Goal: Task Accomplishment & Management: Manage account settings

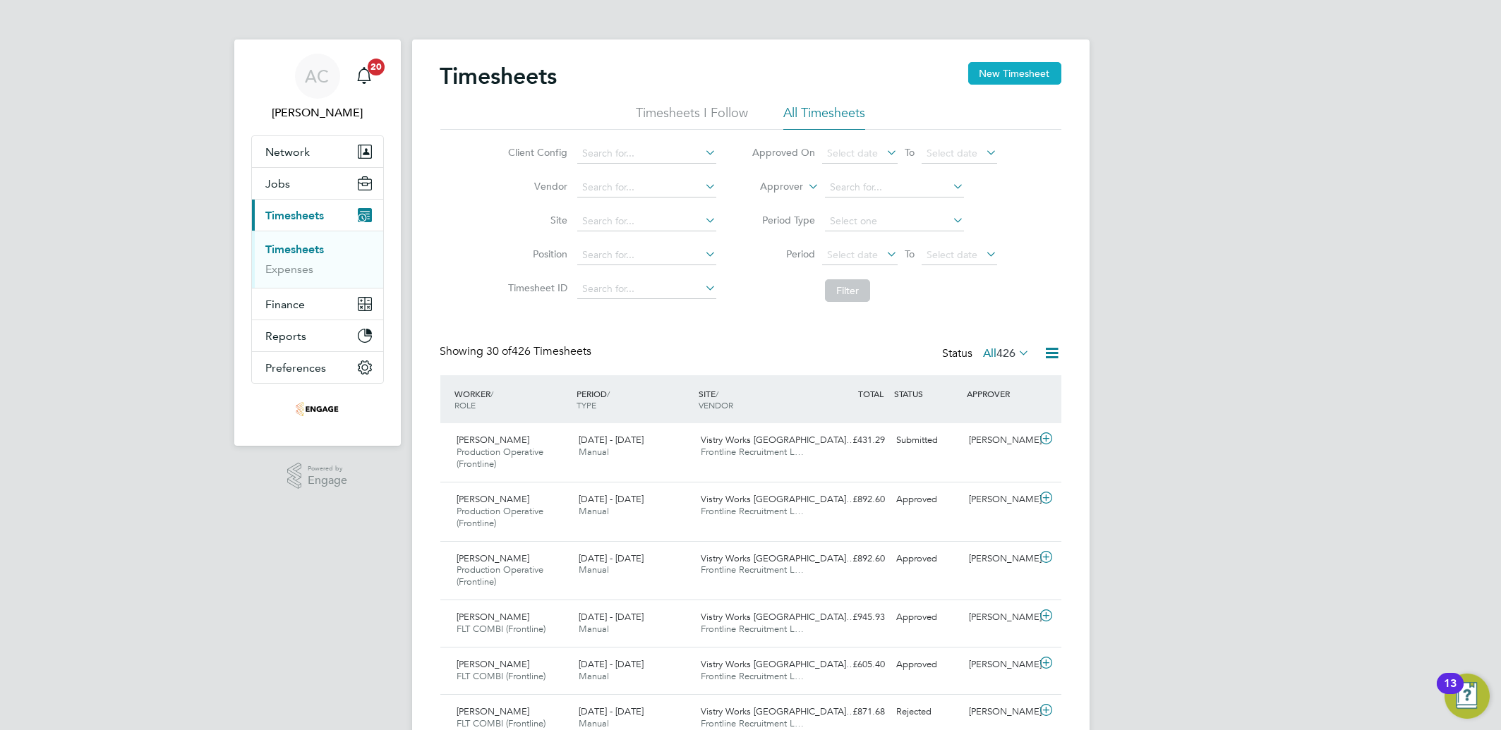
click at [1051, 66] on button "New Timesheet" at bounding box center [1014, 73] width 93 height 23
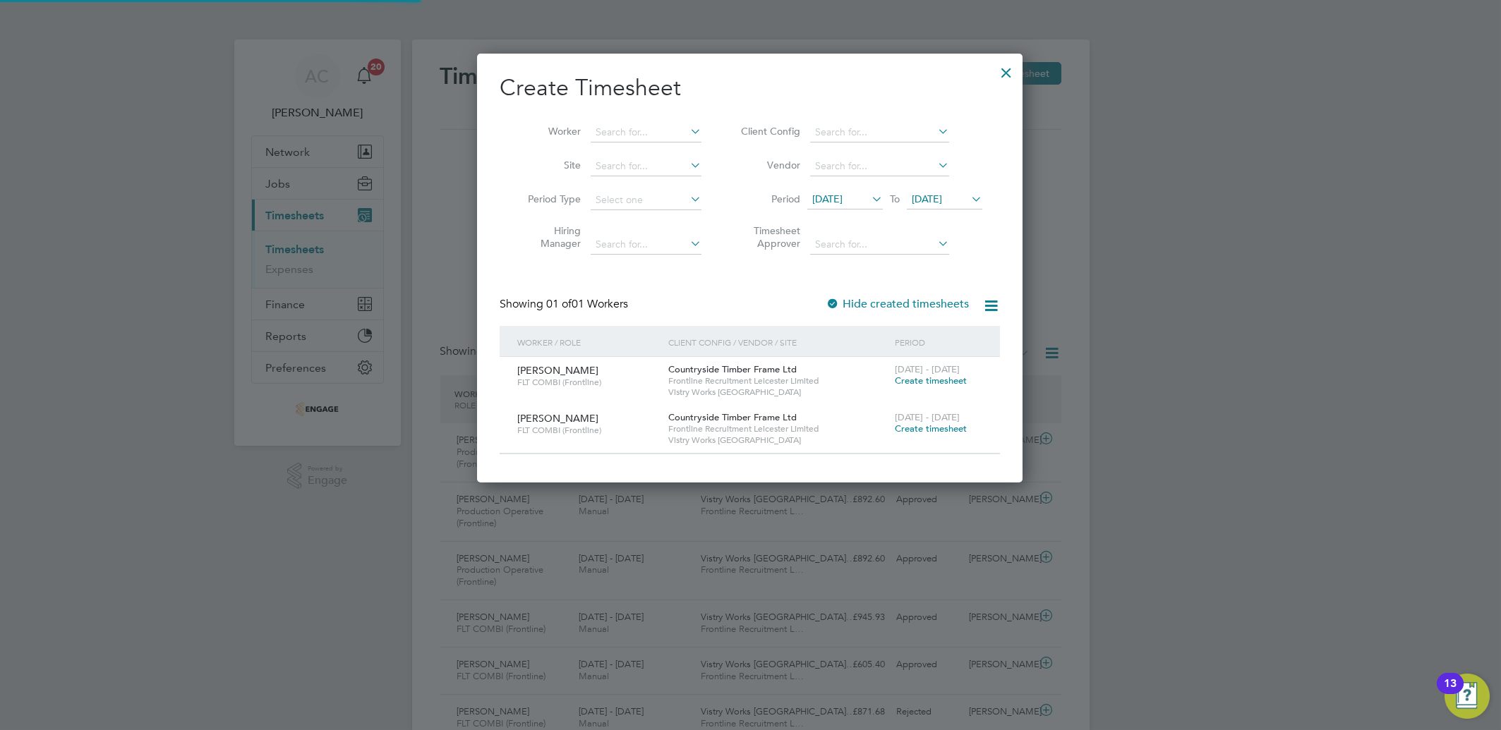
scroll to position [428, 546]
click at [939, 383] on span "Create timesheet" at bounding box center [931, 381] width 72 height 12
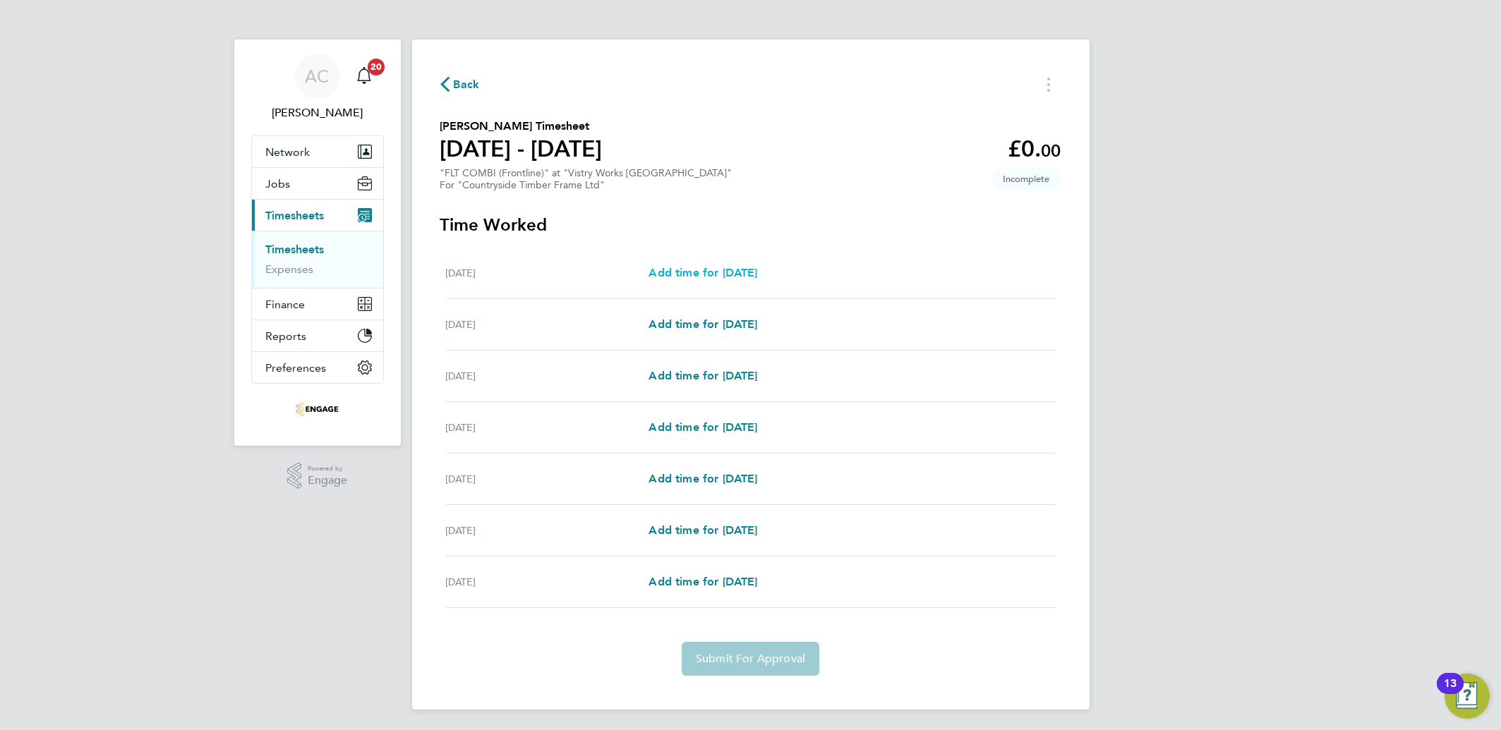
click at [694, 278] on span "Add time for Mon 18 Aug" at bounding box center [703, 272] width 109 height 13
select select "15"
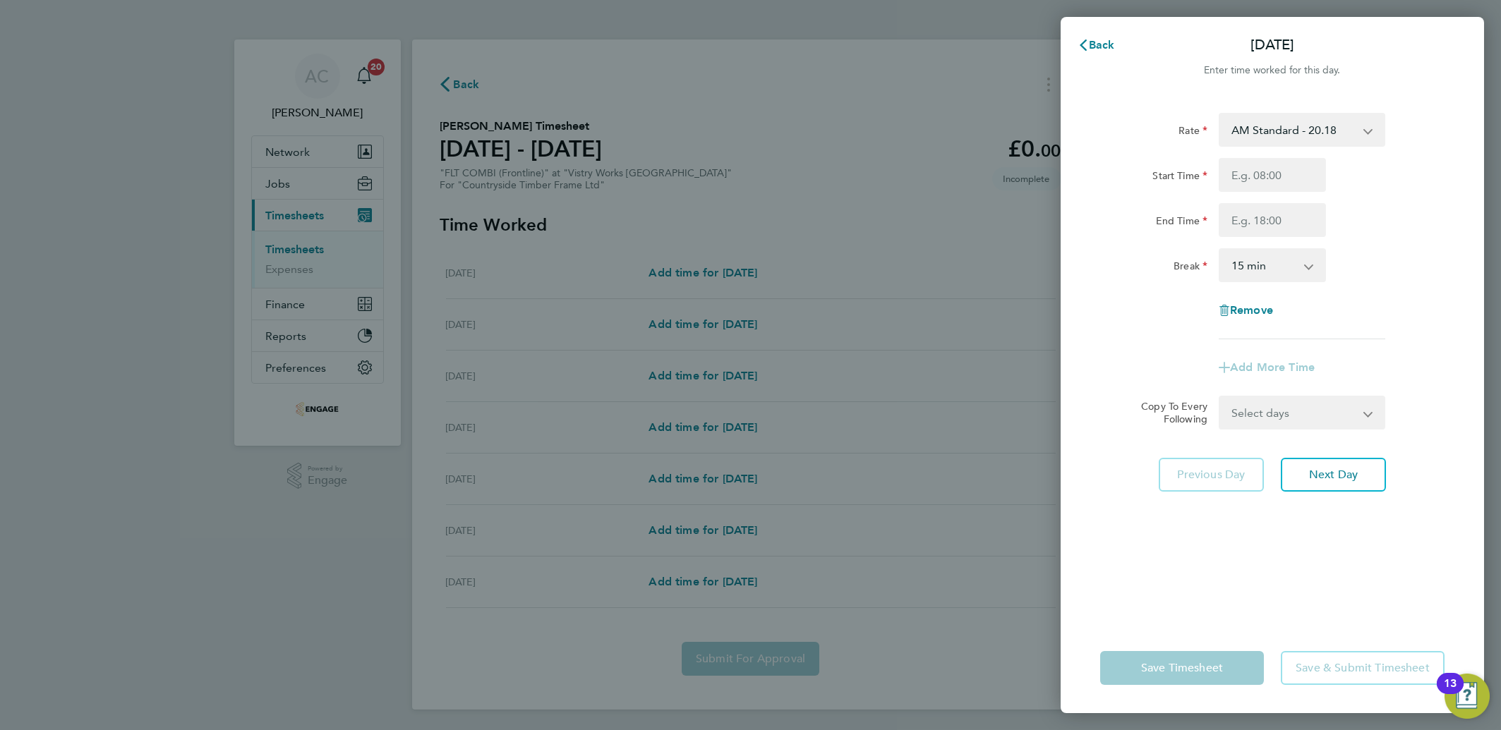
click at [1196, 401] on label "Copy To Every Following" at bounding box center [1169, 412] width 78 height 25
click at [1220, 401] on select "Select days Day Weekday (Mon-Fri) Weekend (Sat-Sun) Tuesday Wednesday Thursday …" at bounding box center [1294, 412] width 148 height 31
click at [1263, 169] on input "Start Time" at bounding box center [1272, 175] width 107 height 34
type input "14:00"
type input "20:00"
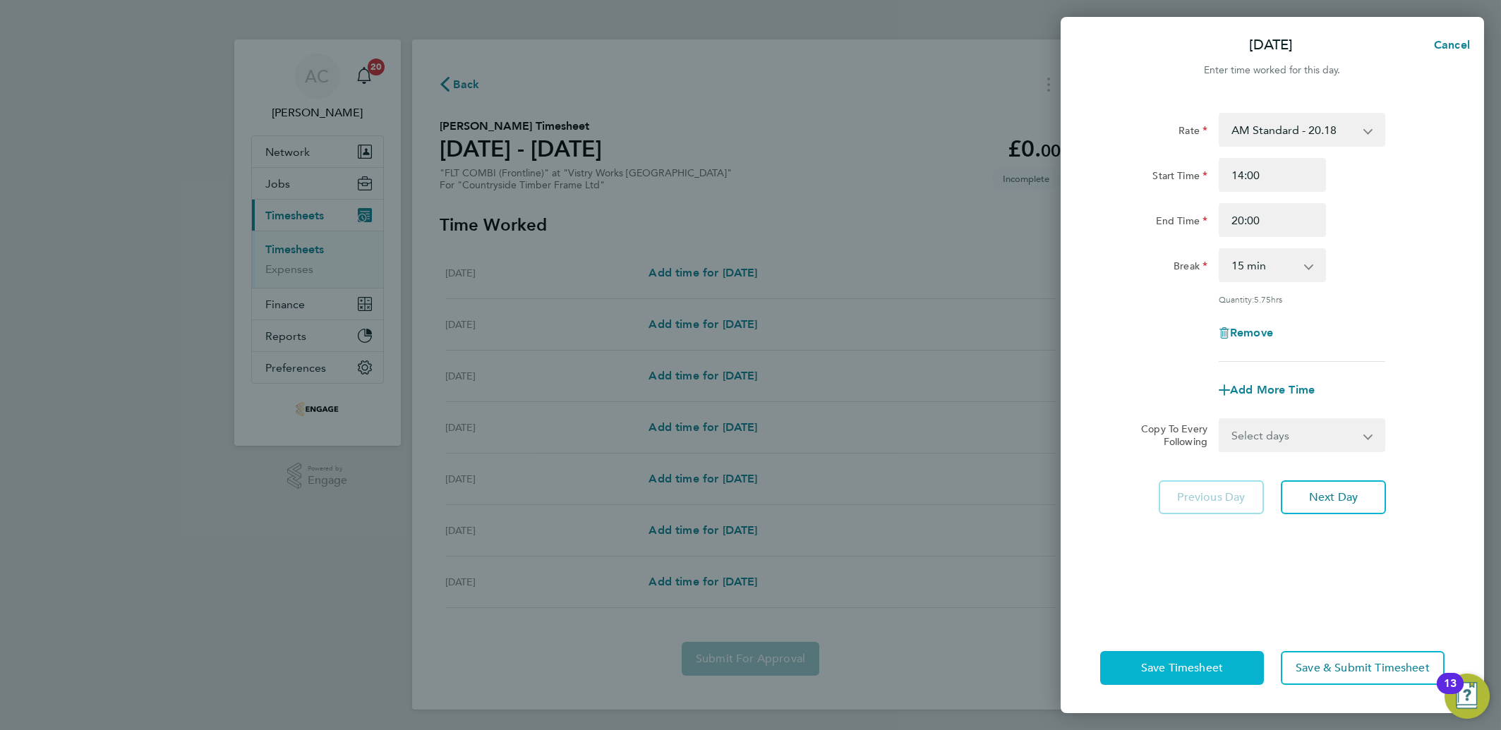
click at [1168, 670] on span "Save Timesheet" at bounding box center [1182, 668] width 82 height 14
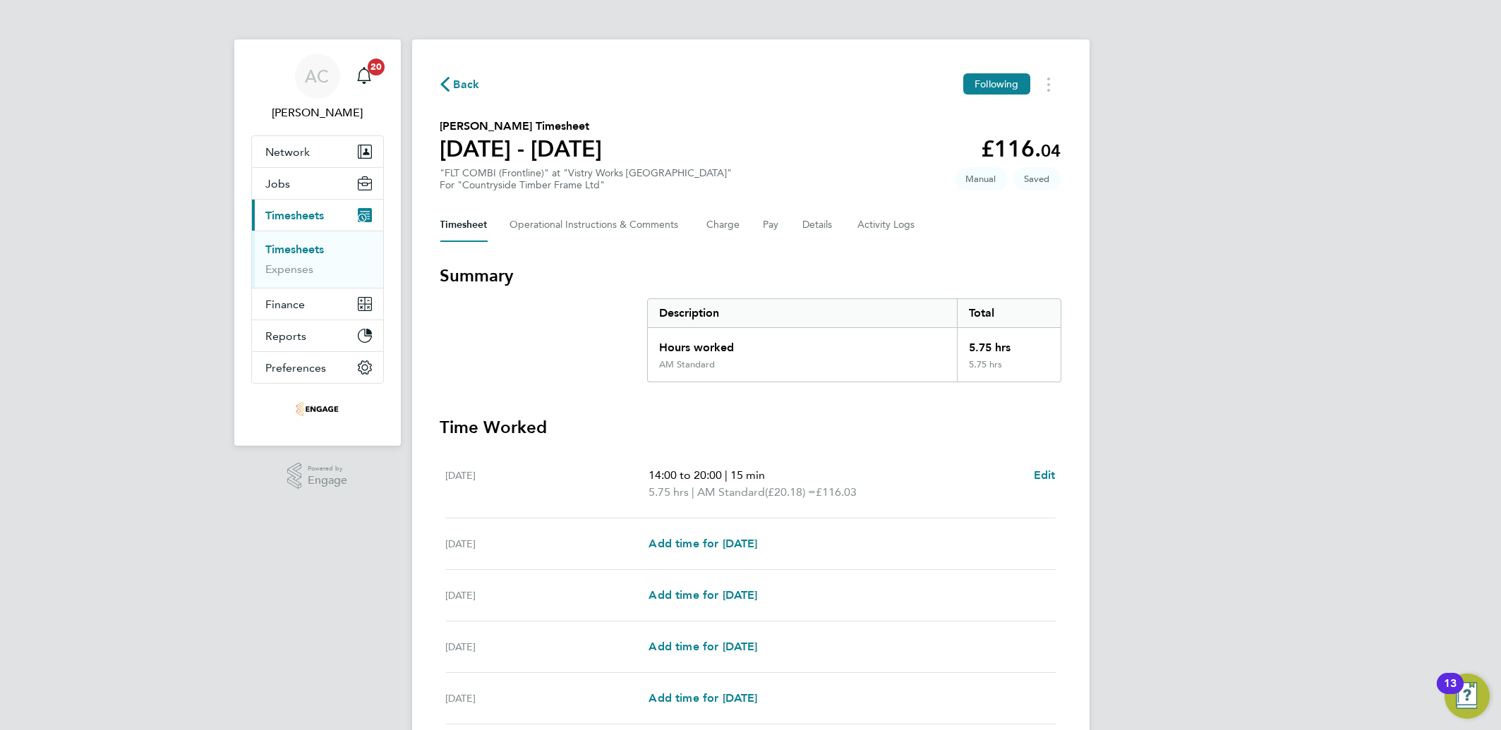
click at [471, 232] on button "Timesheet" at bounding box center [463, 225] width 47 height 34
click at [584, 232] on Comments-tab "Operational Instructions & Comments" at bounding box center [597, 225] width 174 height 34
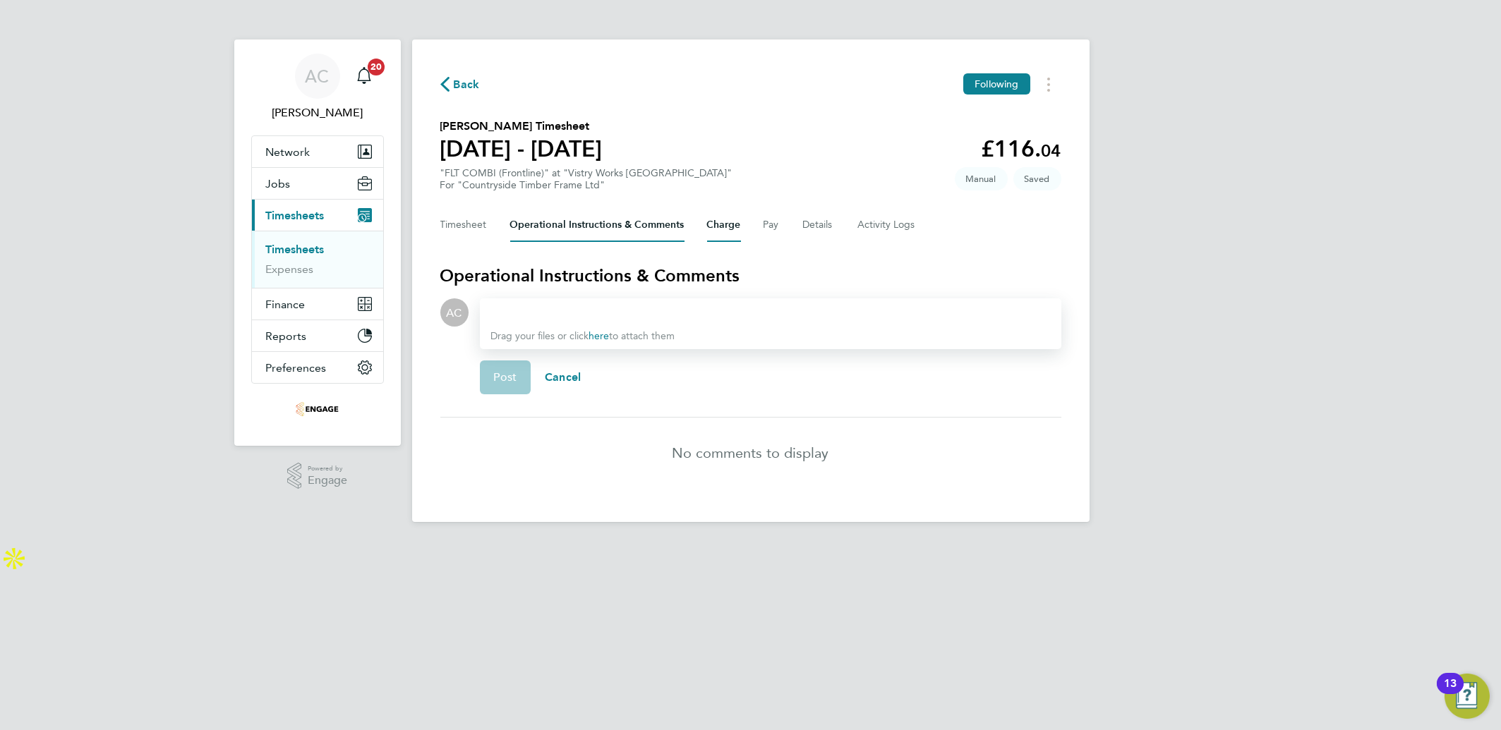
click at [728, 229] on button "Charge" at bounding box center [724, 225] width 34 height 34
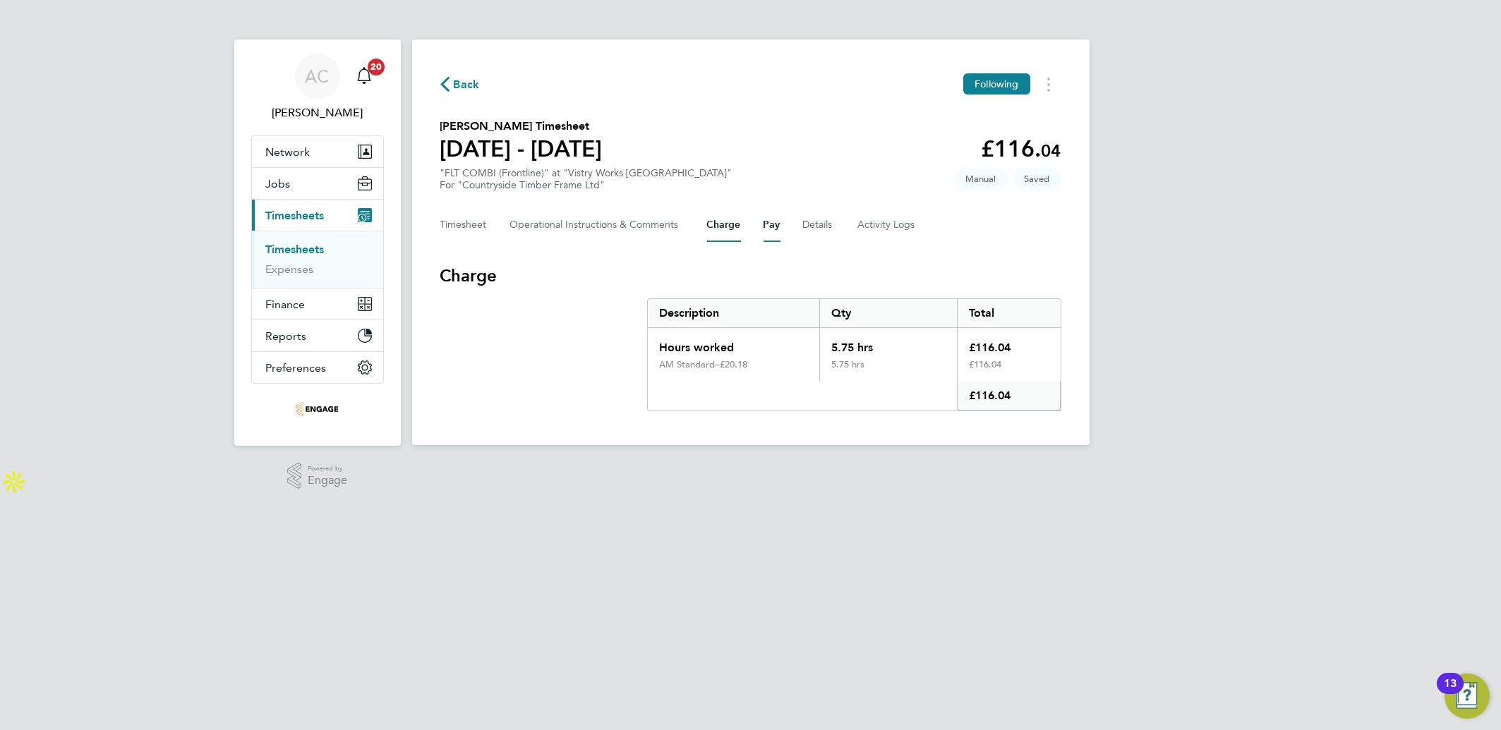
click at [777, 225] on button "Pay" at bounding box center [772, 225] width 17 height 34
click at [850, 232] on div "Timesheet Operational Instructions & Comments Charge Pay Details Activity Logs" at bounding box center [750, 225] width 621 height 34
click at [822, 227] on button "Details" at bounding box center [819, 225] width 32 height 34
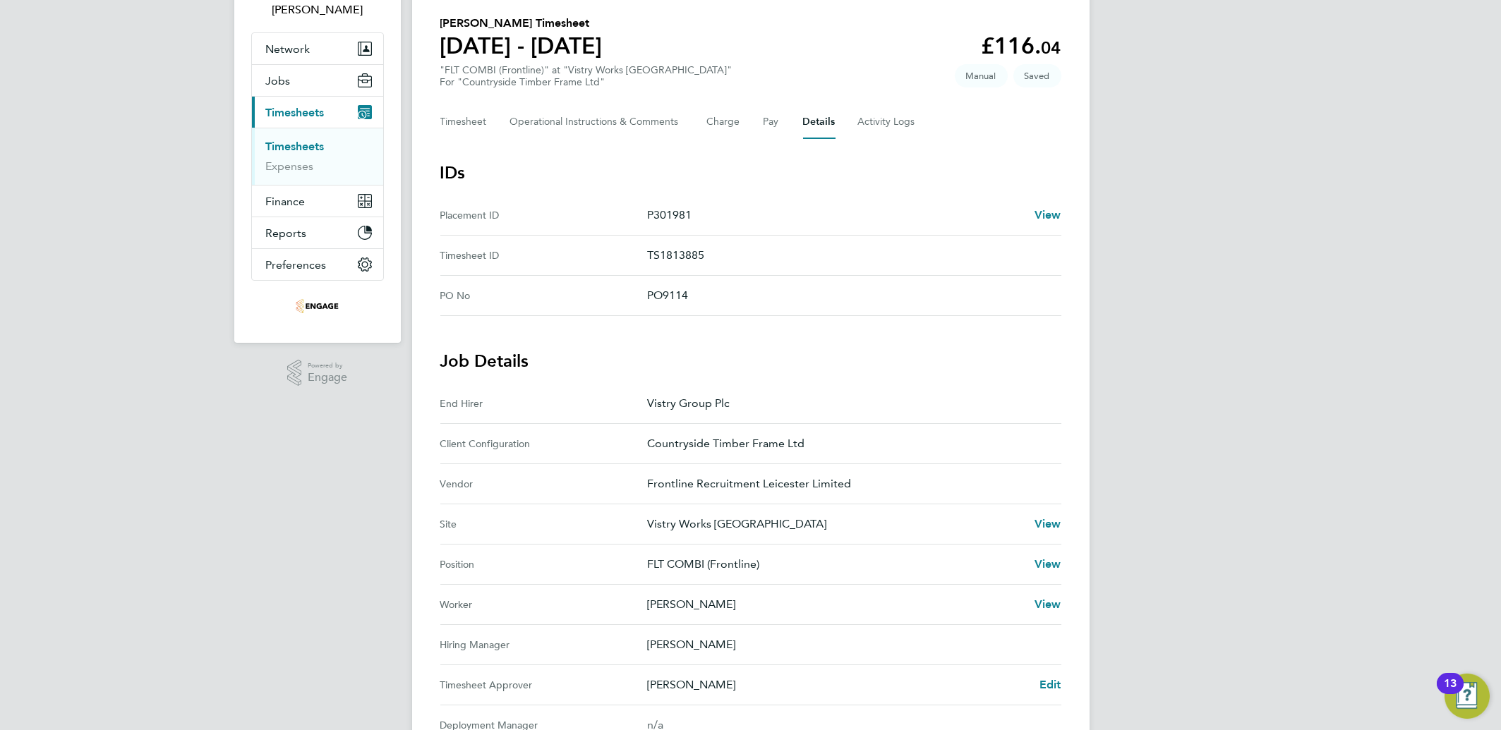
scroll to position [282, 0]
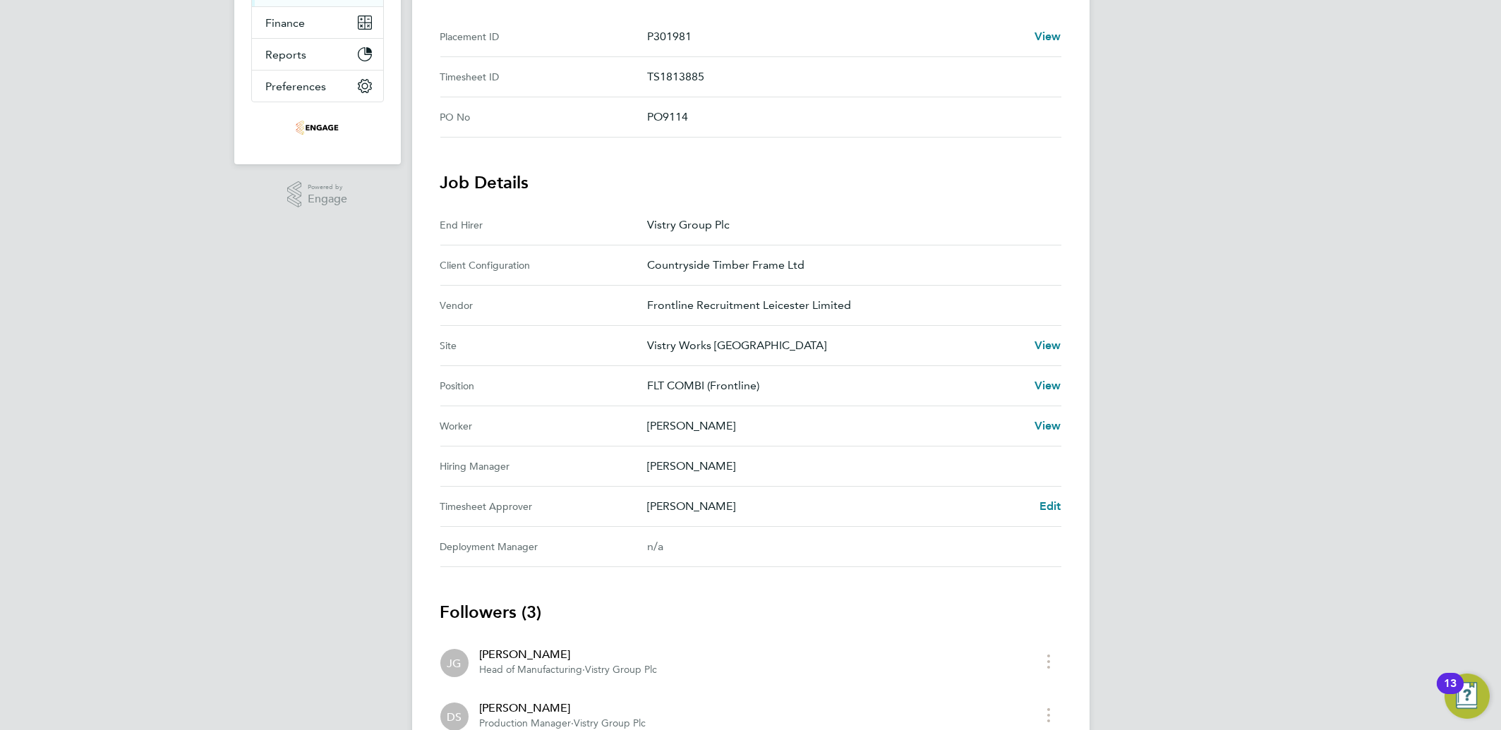
click at [1051, 516] on Approver "Timesheet Approver Dave Spiller Edit" at bounding box center [750, 507] width 621 height 40
click at [1050, 514] on Approver "Timesheet Approver Dave Spiller Edit" at bounding box center [750, 507] width 621 height 40
click at [1050, 503] on span "Edit" at bounding box center [1051, 506] width 22 height 13
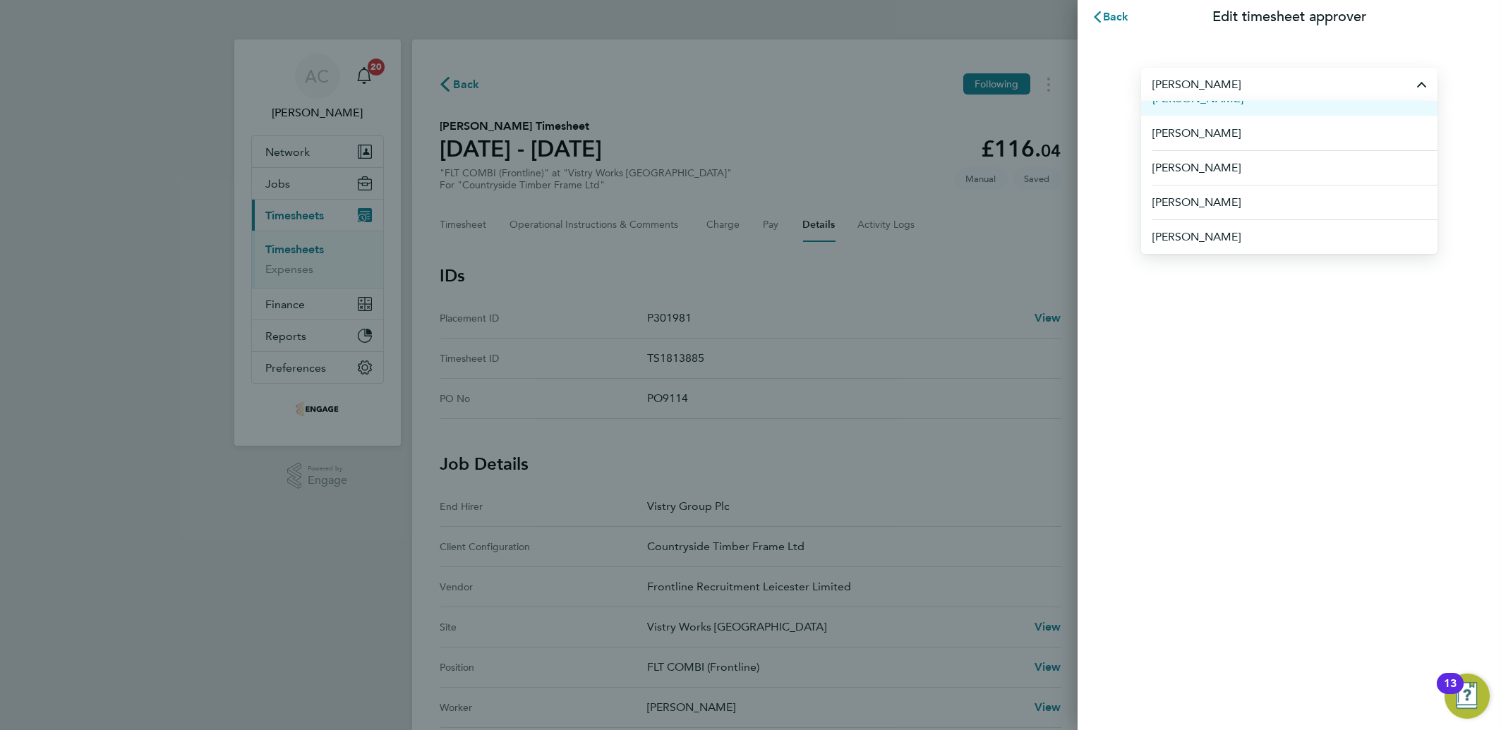
scroll to position [471, 0]
click at [943, 270] on div "Back Edit timesheet approver MARK Mark Ablett Mark Bucknall Mark Burnett Mark C…" at bounding box center [750, 365] width 1501 height 730
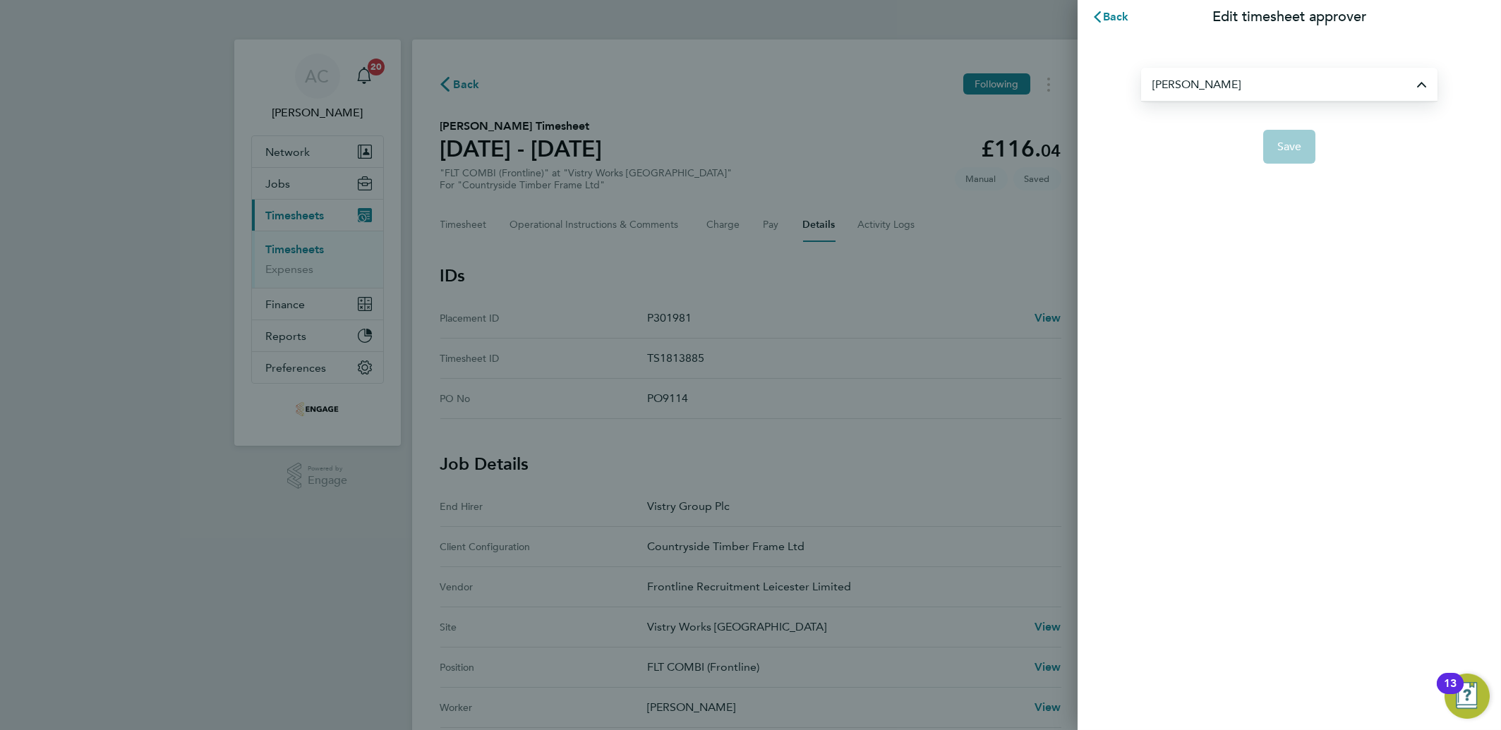
type input "[PERSON_NAME]"
click at [1112, 20] on span "Back" at bounding box center [1116, 16] width 26 height 13
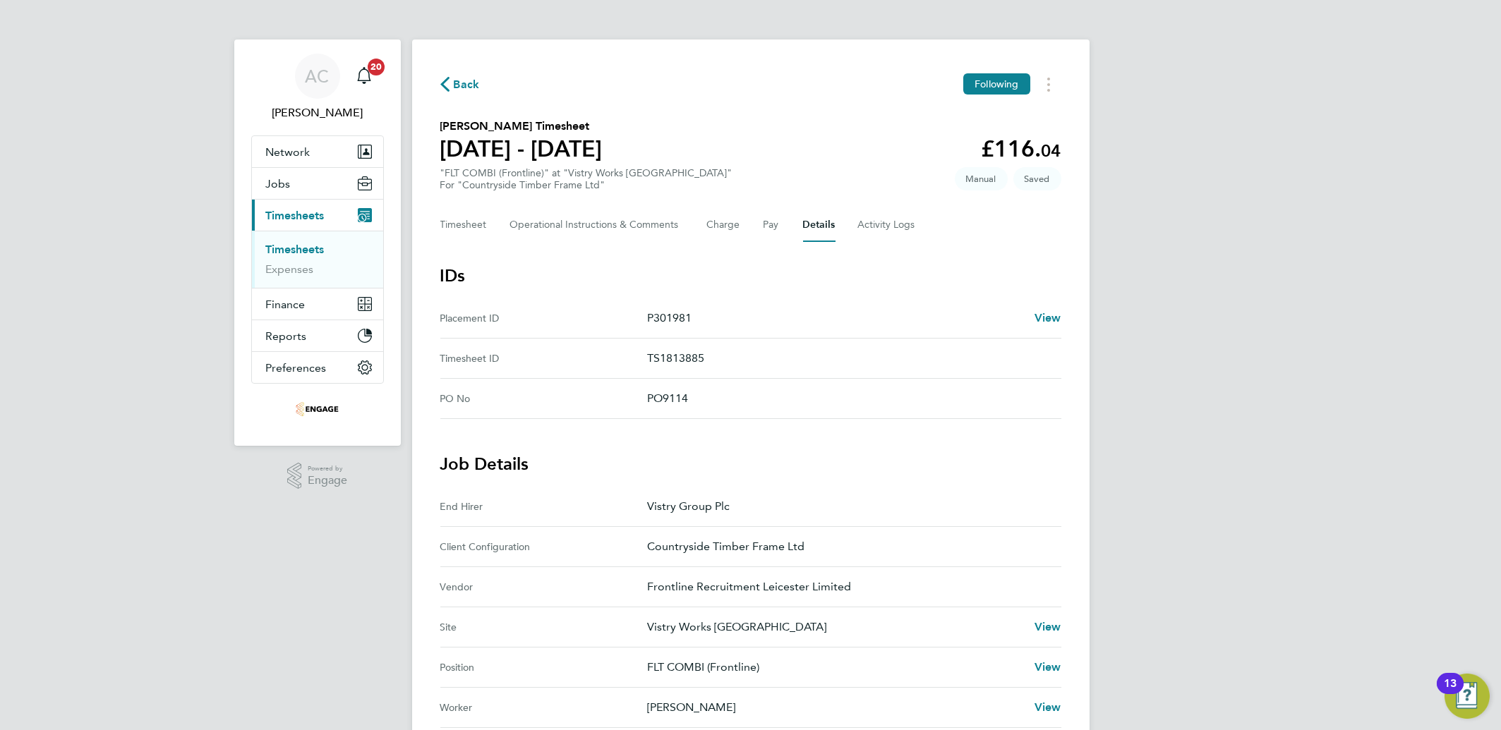
click at [454, 85] on span "Back" at bounding box center [467, 84] width 26 height 17
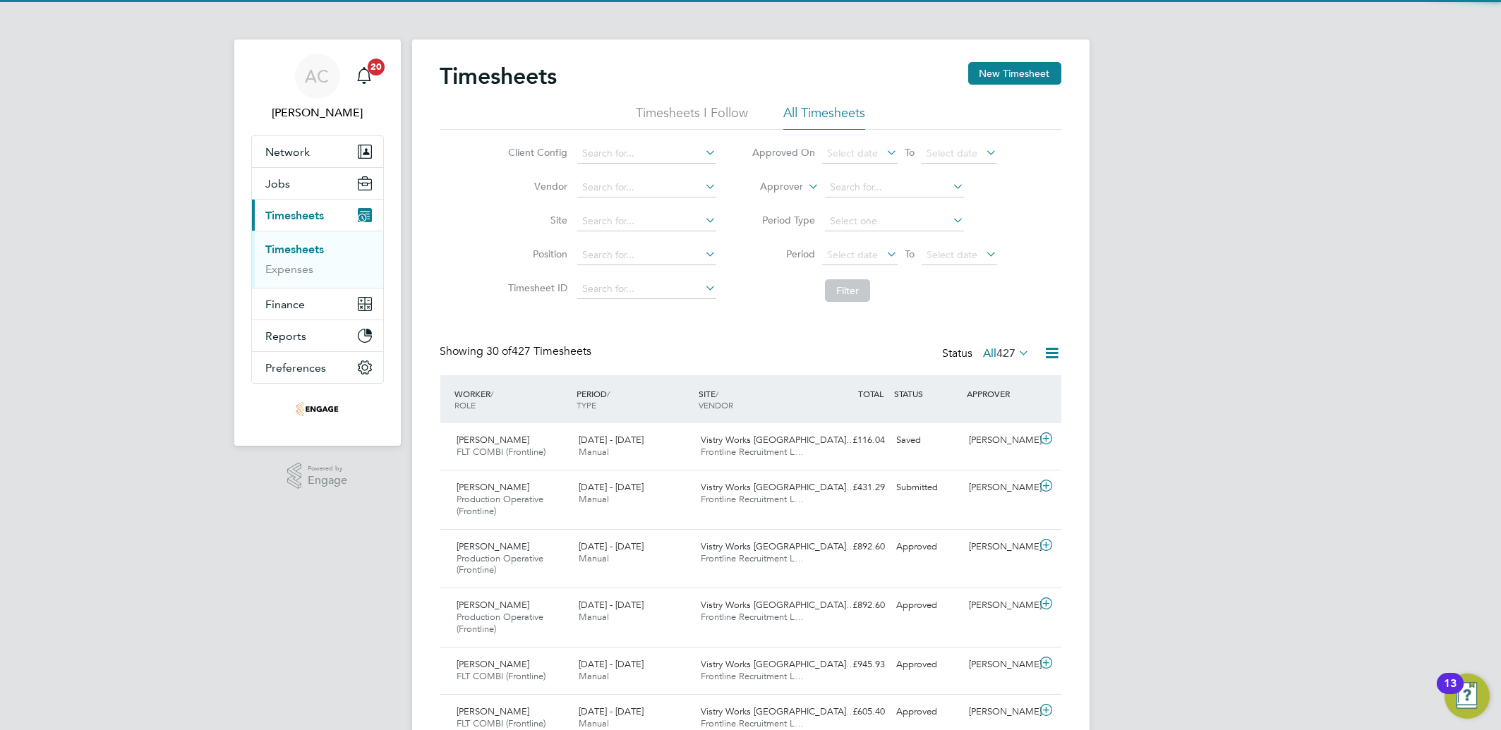
scroll to position [47, 122]
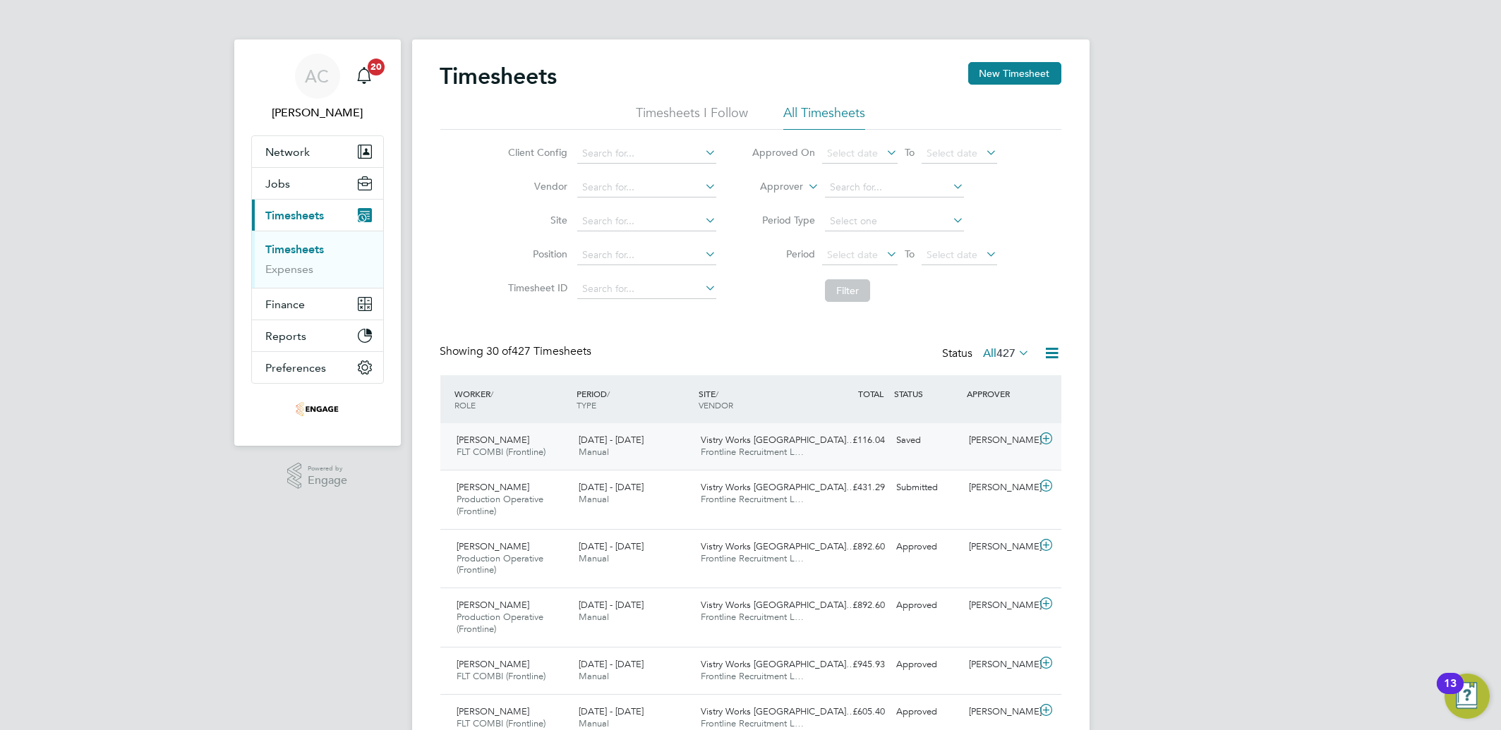
click at [1042, 441] on icon at bounding box center [1046, 438] width 18 height 11
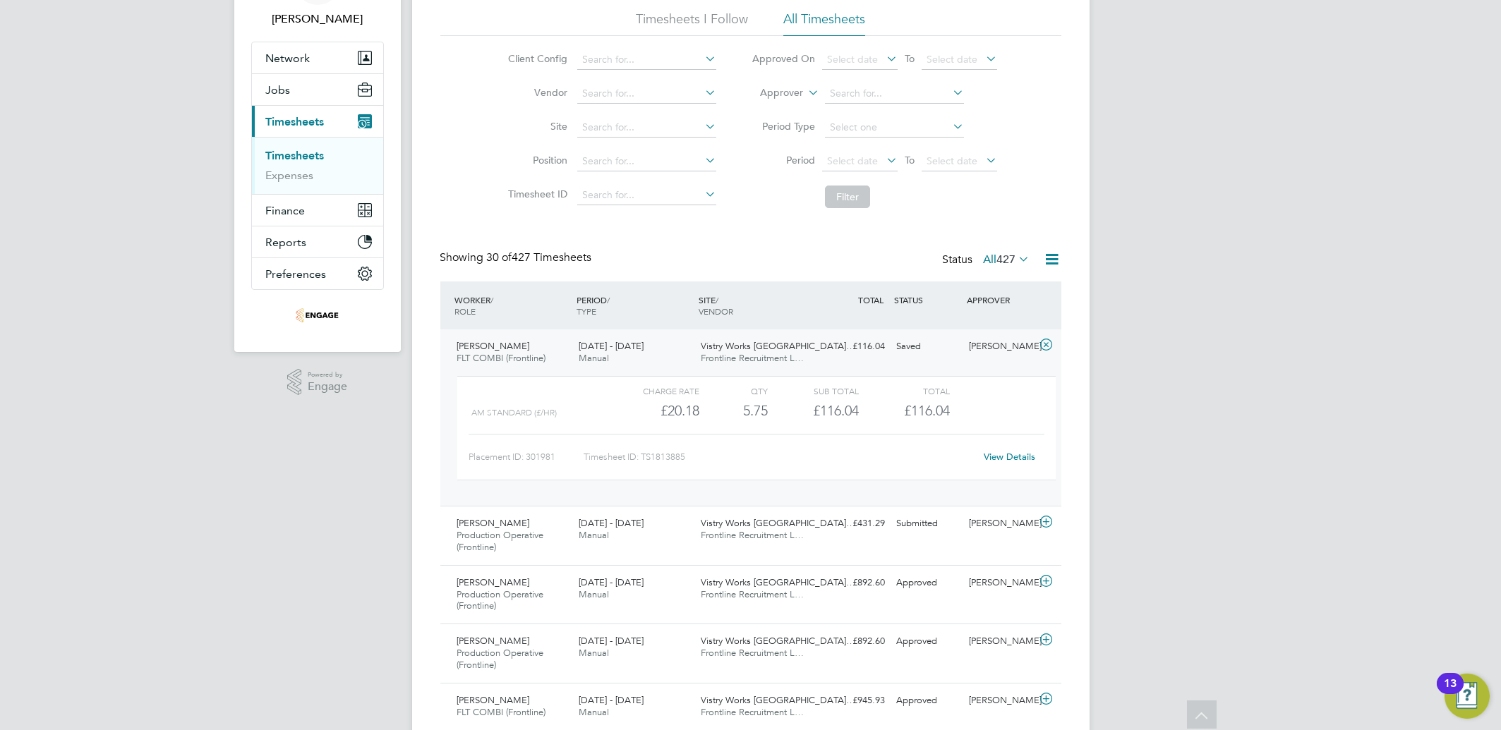
click at [1001, 459] on link "View Details" at bounding box center [1010, 457] width 52 height 12
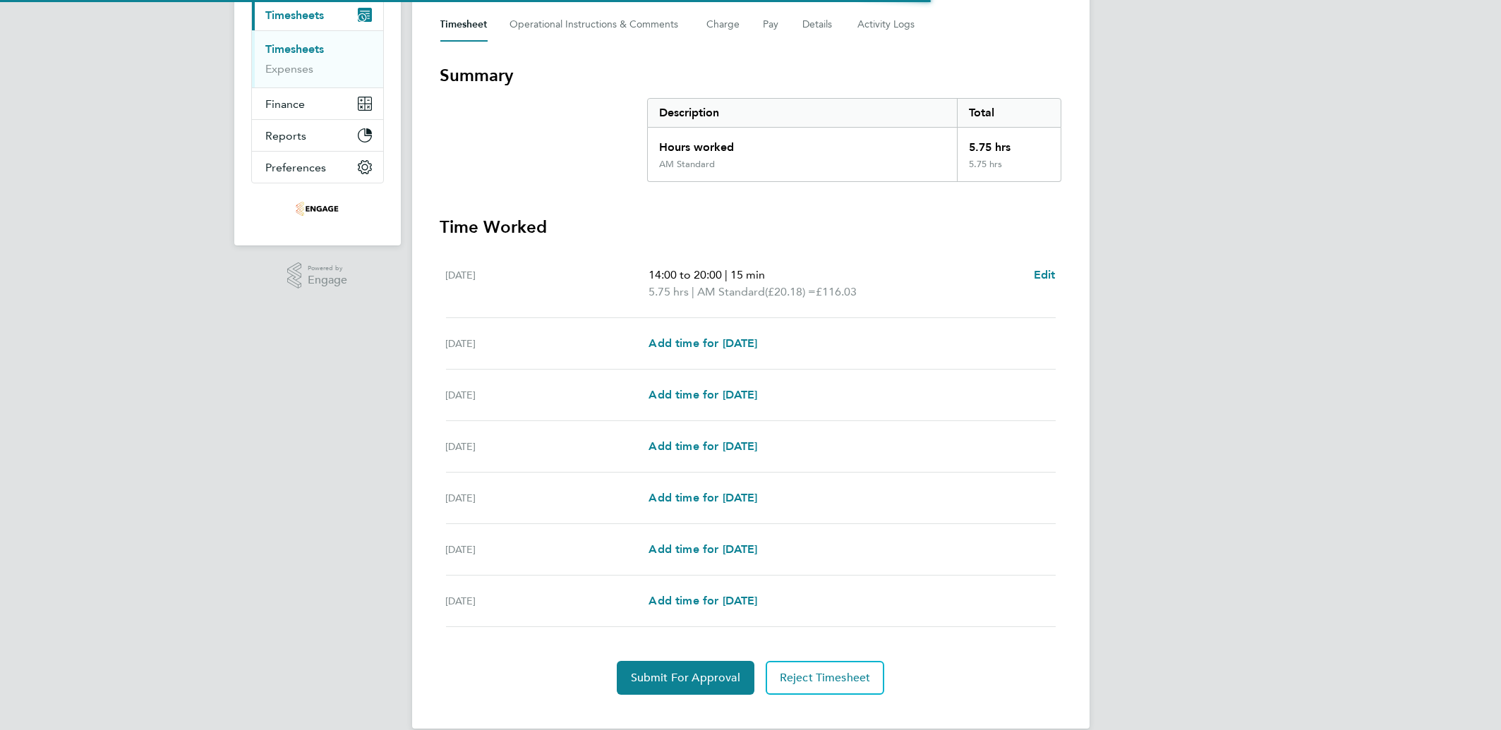
scroll to position [220, 0]
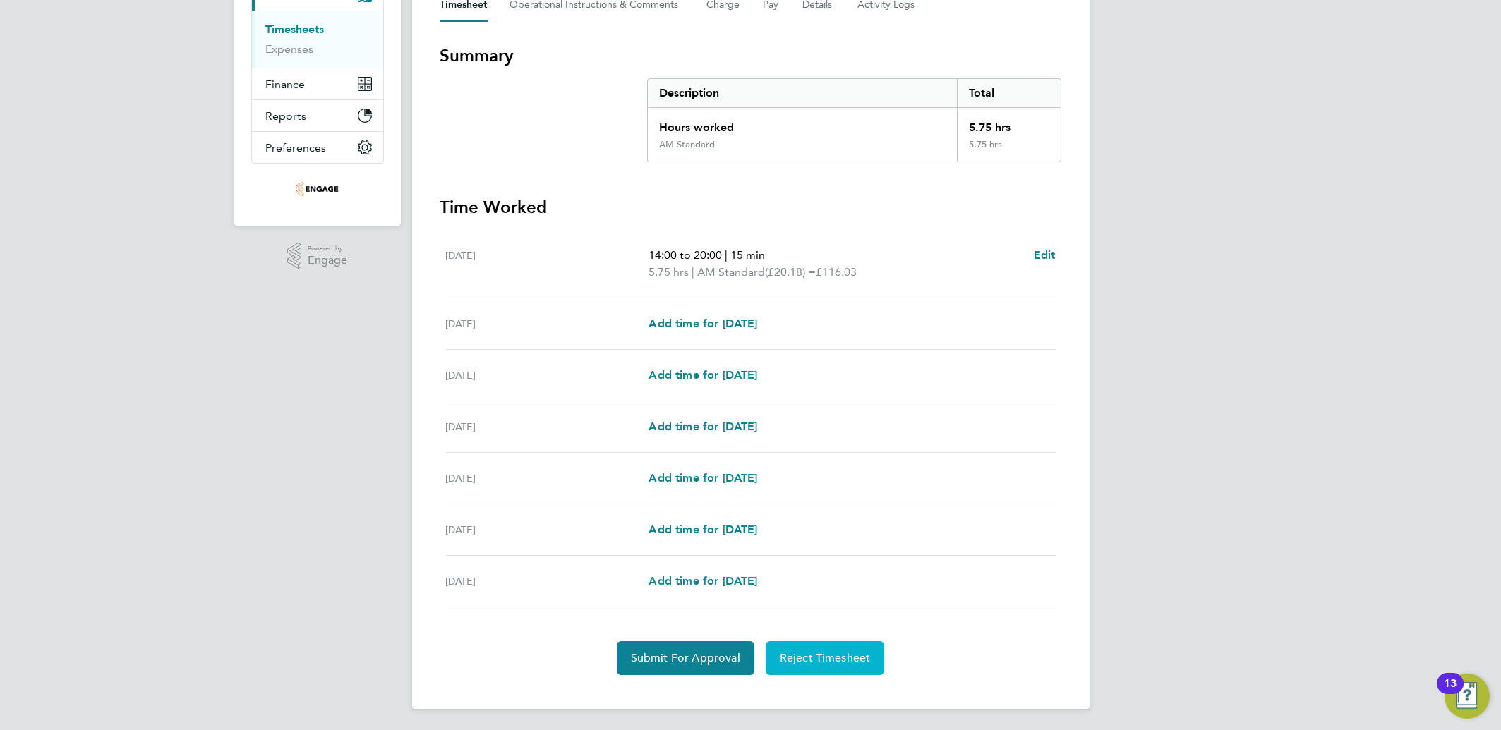
click at [814, 654] on span "Reject Timesheet" at bounding box center [825, 658] width 91 height 14
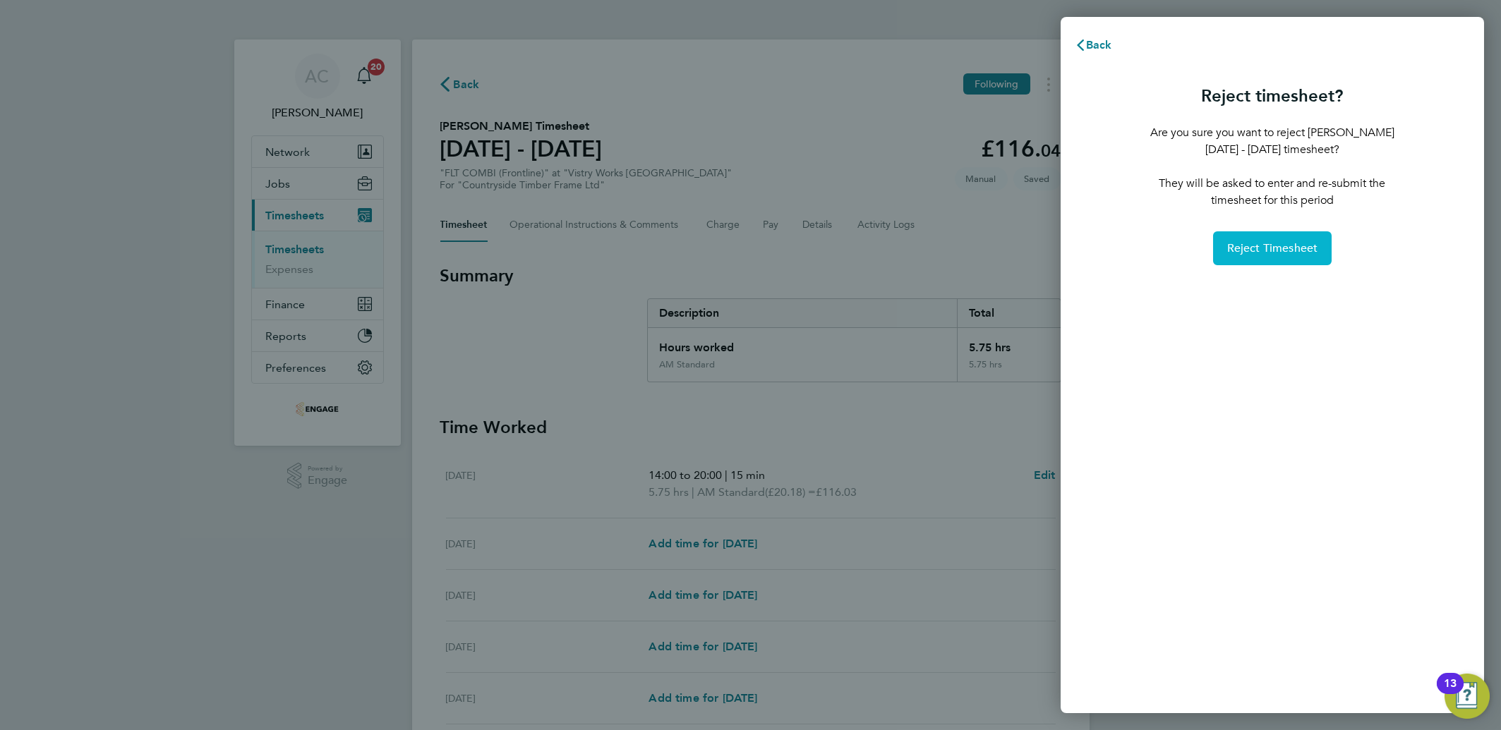
click at [1281, 238] on button "Reject Timesheet" at bounding box center [1272, 248] width 119 height 34
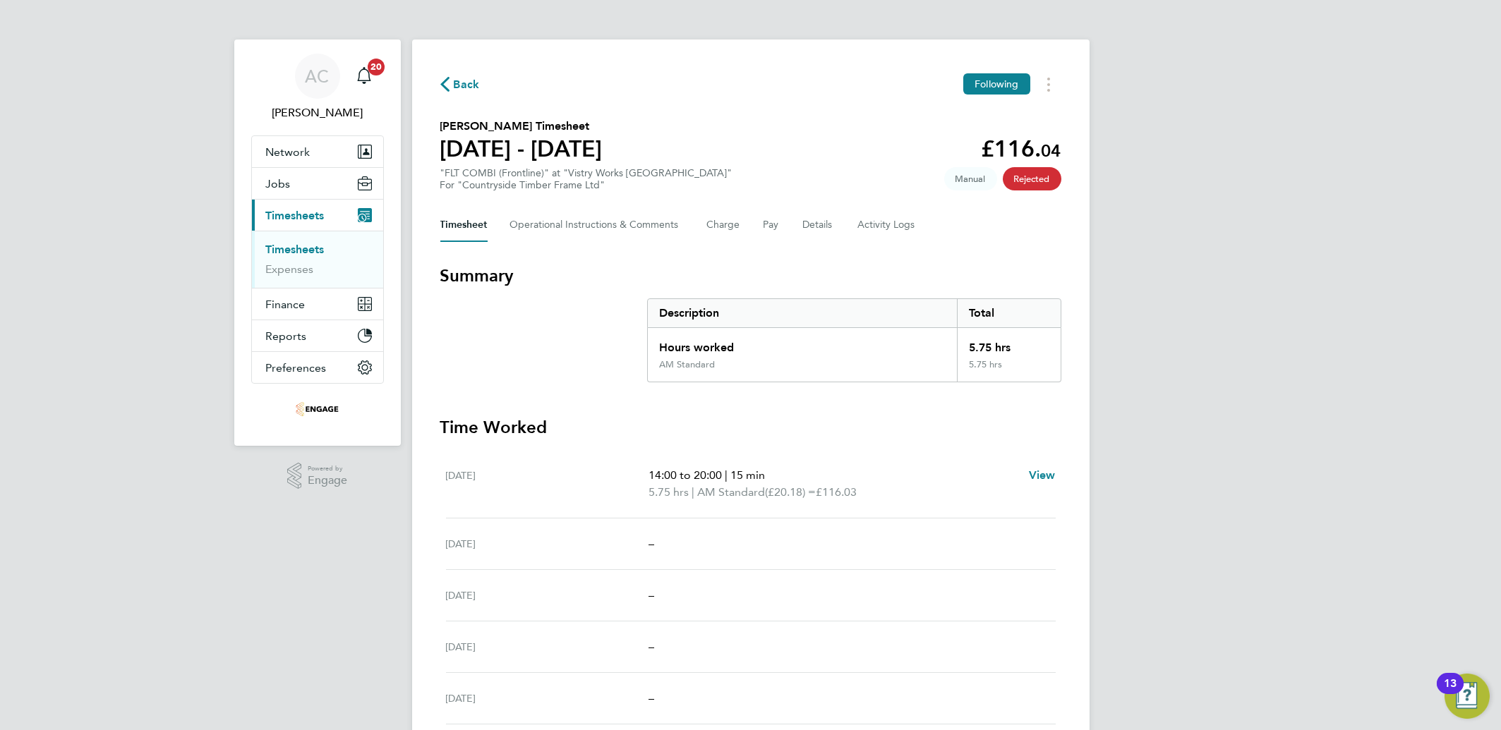
click at [652, 451] on div "[DATE] 14:00 to 20:00 | 15 min 5.75 hrs | AM Standard (£20.18) = £116.03 View" at bounding box center [751, 484] width 610 height 68
click at [292, 248] on link "Timesheets" at bounding box center [295, 249] width 59 height 13
